Goal: Communication & Community: Answer question/provide support

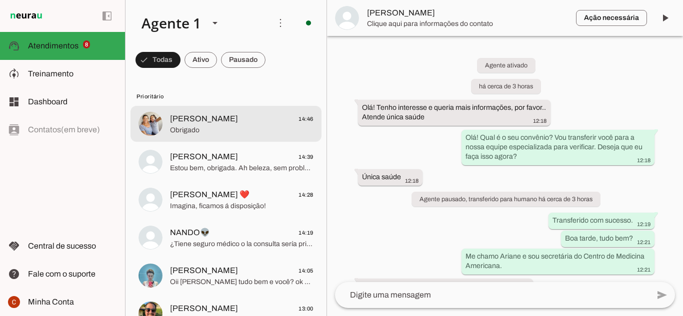
click at [147, 126] on img at bounding box center [150, 124] width 24 height 24
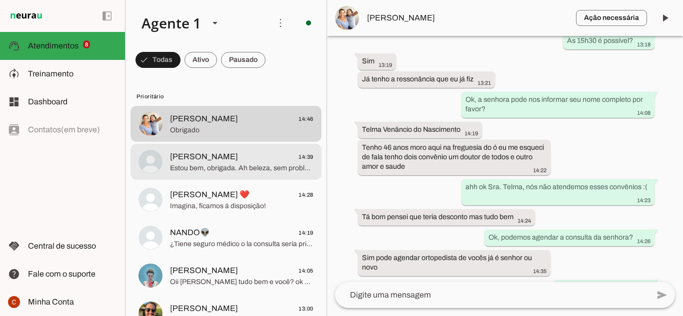
scroll to position [464, 0]
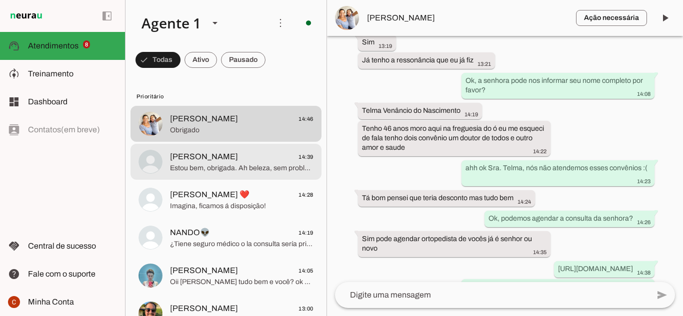
click at [184, 173] on div at bounding box center [241, 162] width 143 height 24
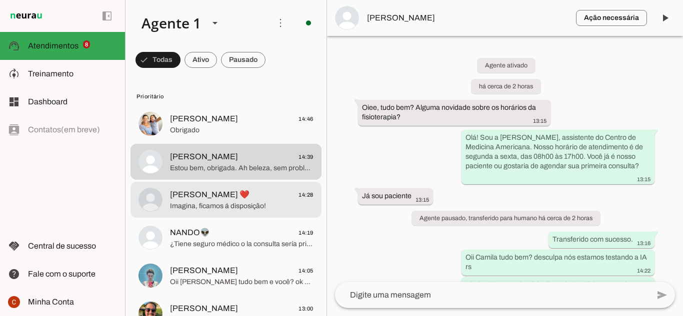
click at [180, 204] on span "Imagina, ficamos á disposição!" at bounding box center [241, 206] width 143 height 10
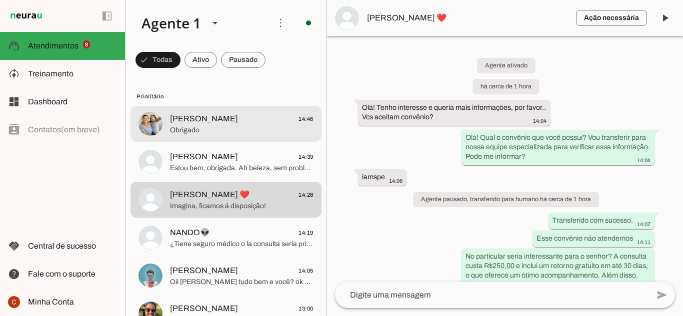
click at [204, 128] on span "Obrigado" at bounding box center [241, 130] width 143 height 10
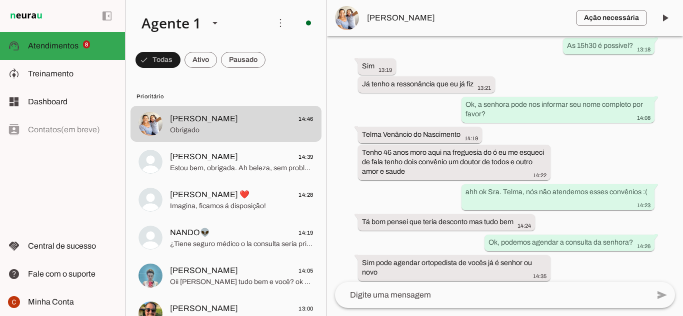
scroll to position [459, 0]
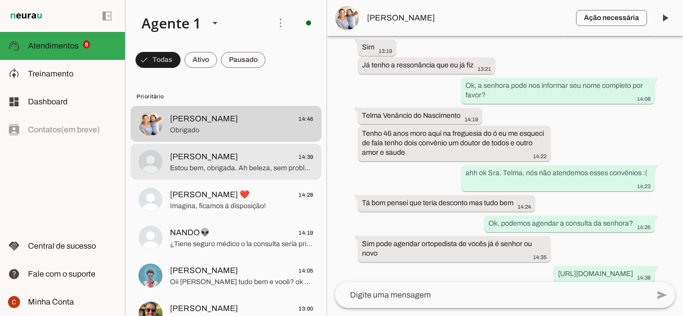
click at [210, 158] on span "[PERSON_NAME]" at bounding box center [204, 157] width 68 height 12
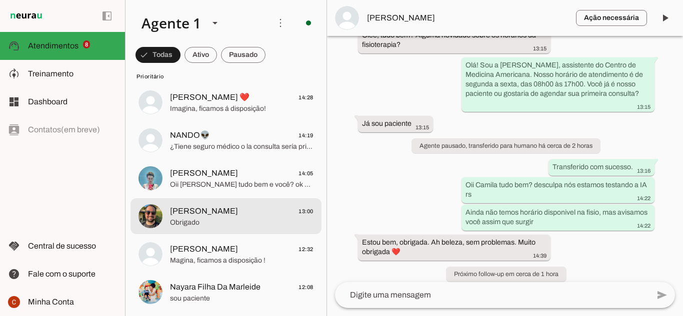
scroll to position [100, 0]
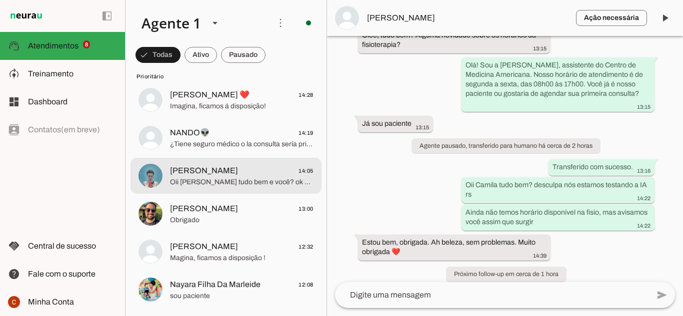
click at [243, 186] on span "Oii [PERSON_NAME] tudo bem e você? ok combinado!" at bounding box center [241, 182] width 143 height 10
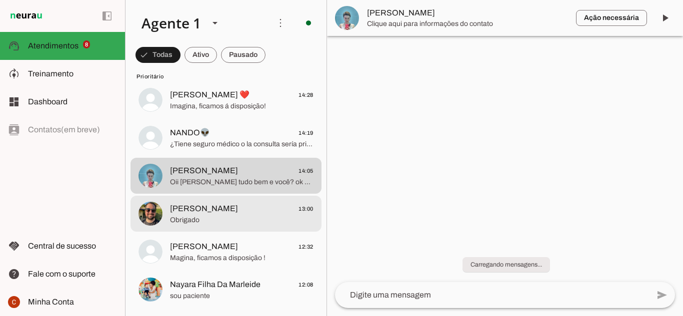
click at [229, 218] on span "Obrigado" at bounding box center [241, 220] width 143 height 10
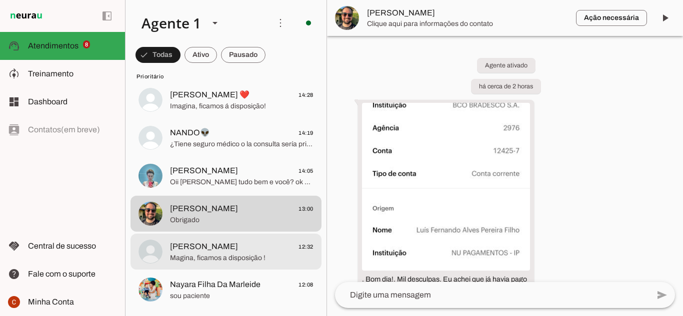
click at [221, 249] on span "[PERSON_NAME]" at bounding box center [204, 247] width 68 height 12
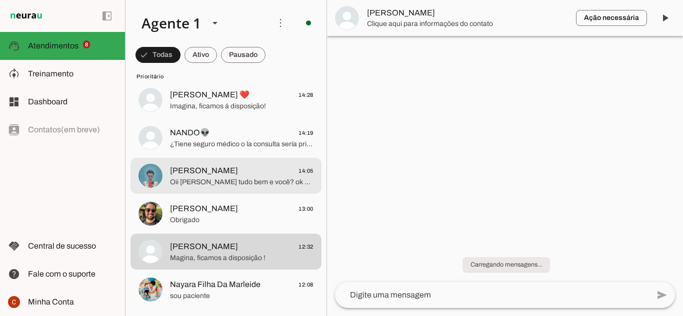
click at [211, 176] on span "[PERSON_NAME]" at bounding box center [204, 171] width 68 height 12
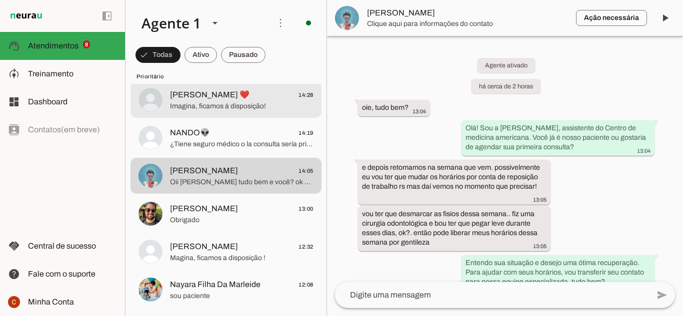
click at [212, 116] on md-item "[PERSON_NAME] ❤️ 14:28 Imagina, ficamos á disposição!" at bounding box center [225, 100] width 191 height 36
